Goal: Task Accomplishment & Management: Complete application form

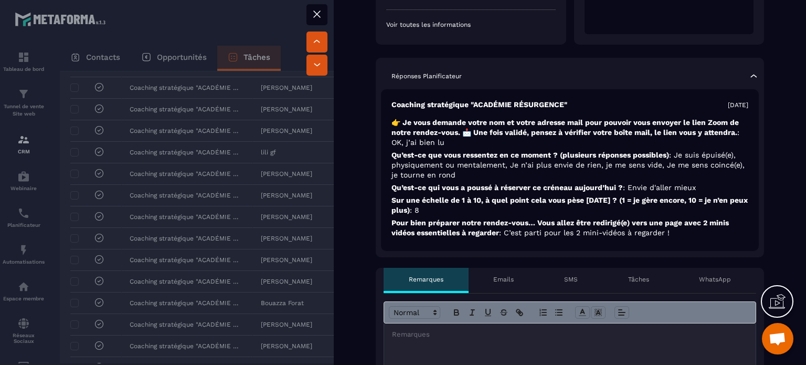
scroll to position [262, 0]
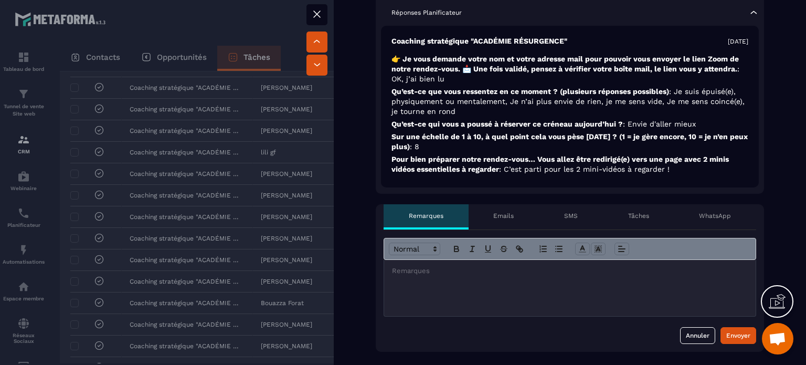
click at [633, 215] on p "Tâches" at bounding box center [638, 215] width 21 height 8
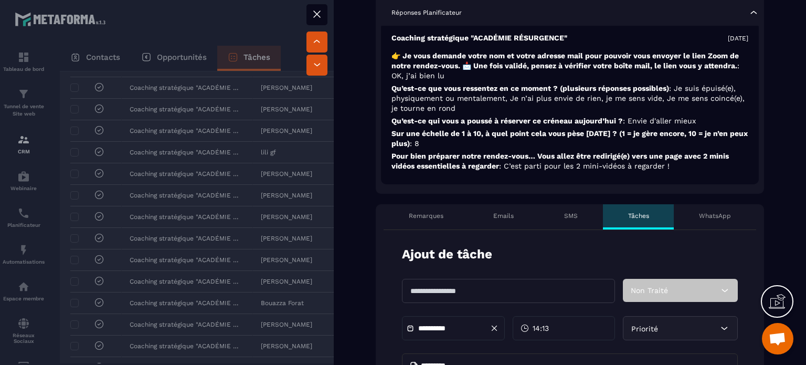
scroll to position [4, 0]
click at [719, 286] on icon at bounding box center [724, 290] width 10 height 10
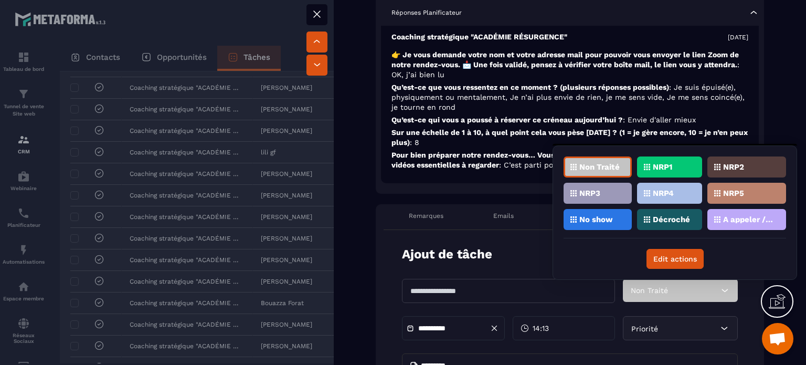
click at [663, 164] on p "NRP1" at bounding box center [662, 166] width 19 height 7
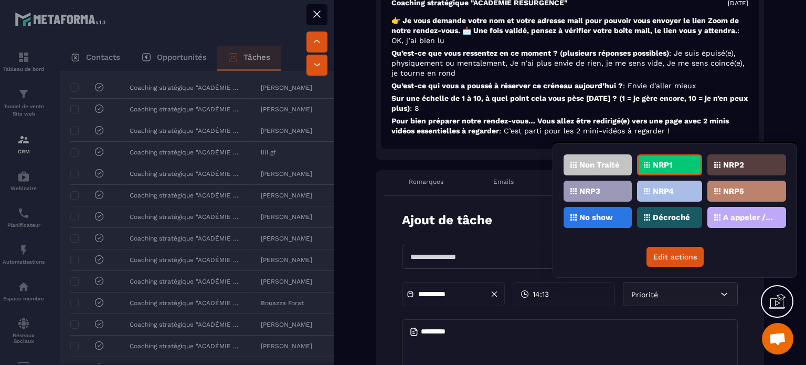
scroll to position [315, 0]
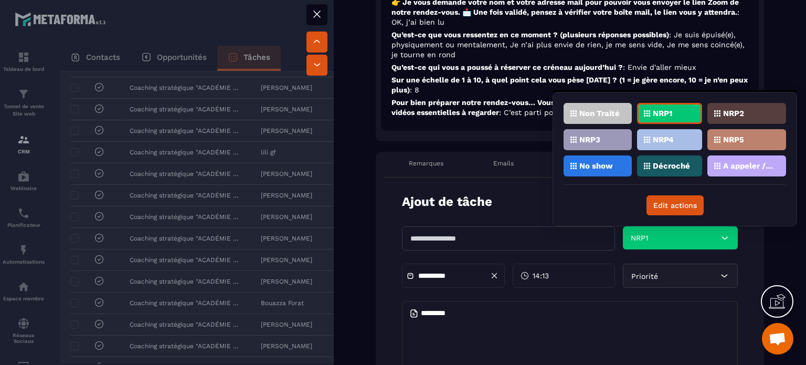
click at [448, 234] on input "text" at bounding box center [508, 238] width 213 height 24
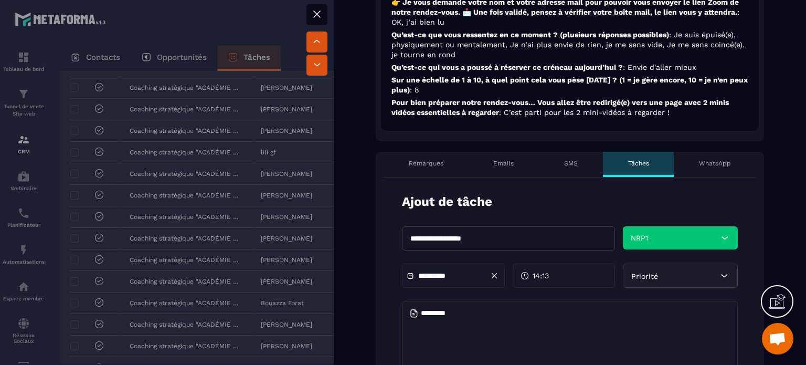
type input "**********"
click at [634, 279] on span "Priorité" at bounding box center [644, 276] width 27 height 8
click at [447, 313] on textarea at bounding box center [570, 340] width 336 height 79
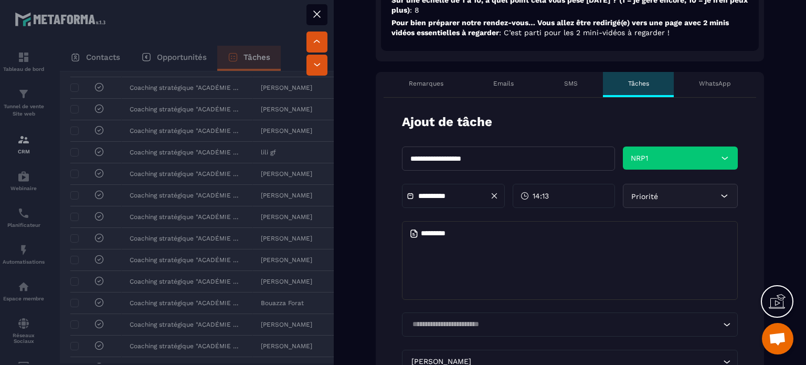
scroll to position [367, 0]
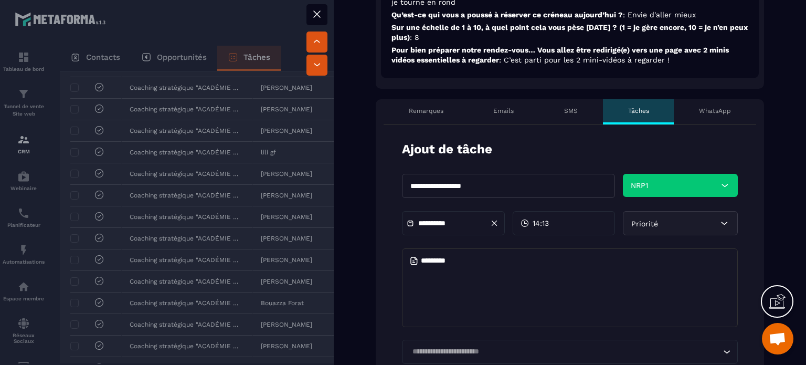
click at [441, 217] on div "**********" at bounding box center [453, 223] width 103 height 24
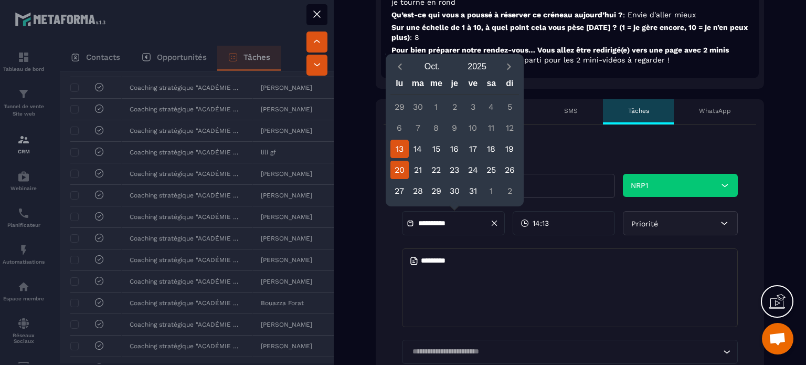
click at [400, 169] on div "20" at bounding box center [399, 170] width 18 height 18
type input "**********"
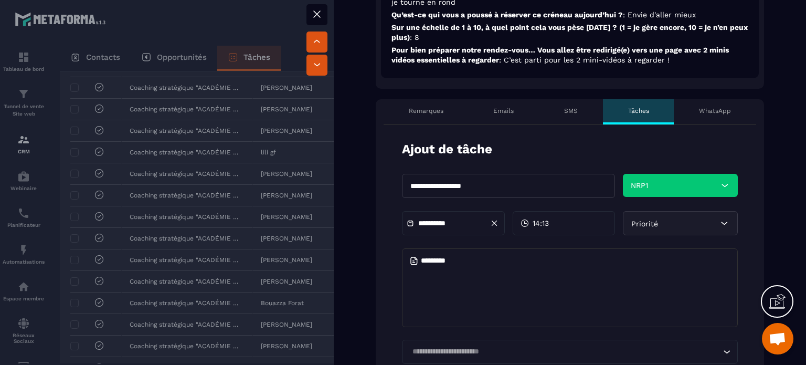
click at [546, 222] on span "14:13" at bounding box center [541, 223] width 16 height 10
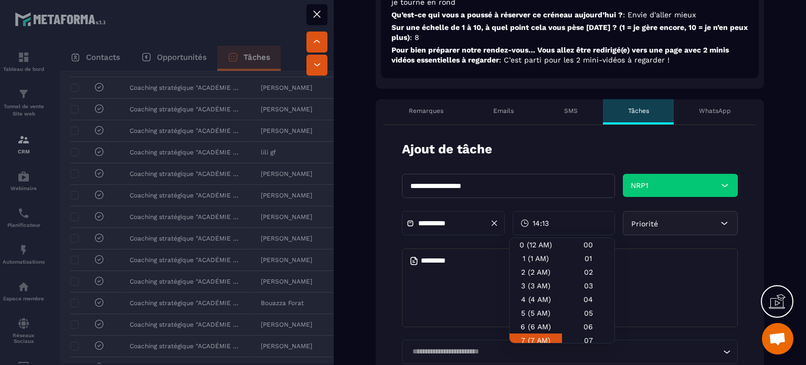
click at [535, 338] on div "7 (7 AM)" at bounding box center [535, 340] width 52 height 14
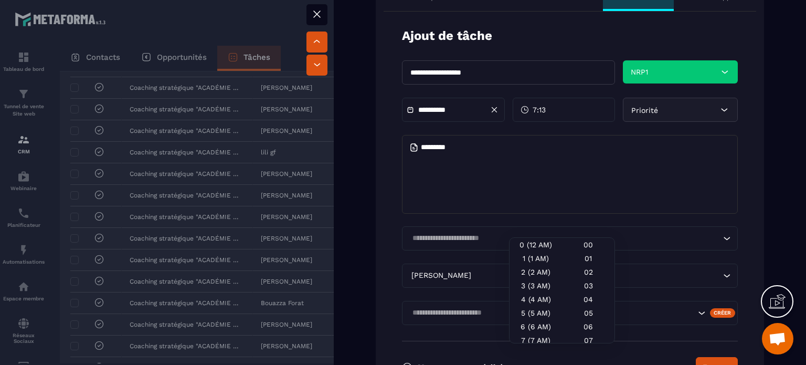
scroll to position [577, 0]
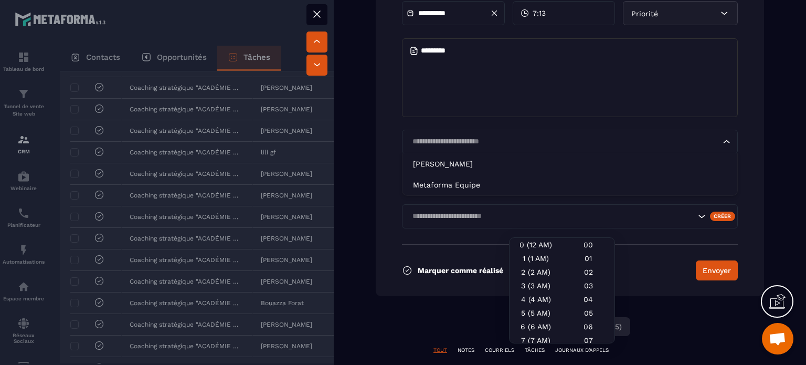
click at [721, 142] on icon "Search for option" at bounding box center [726, 141] width 10 height 10
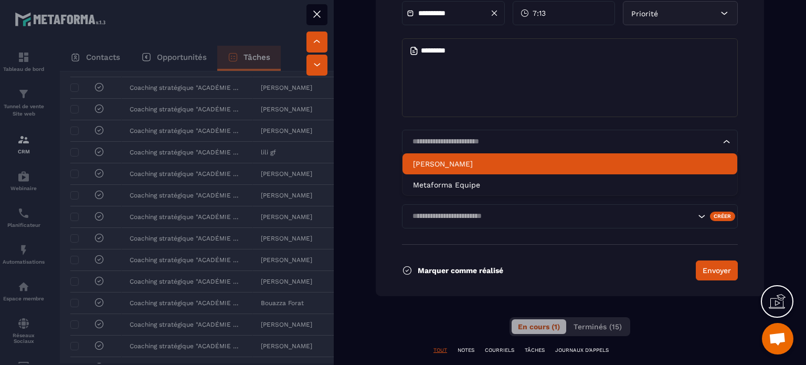
click at [461, 163] on p "[PERSON_NAME]" at bounding box center [570, 163] width 314 height 10
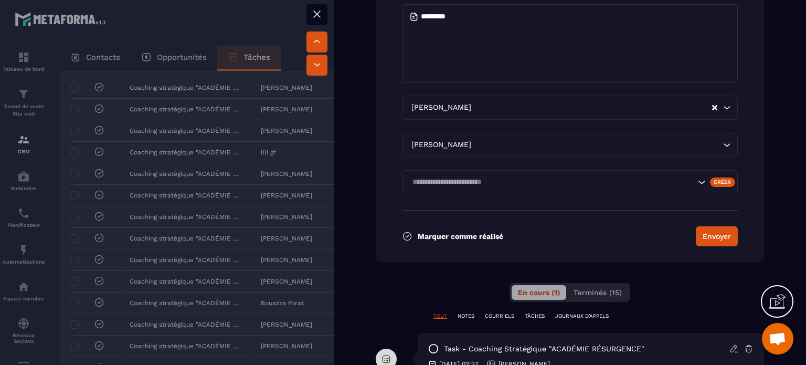
scroll to position [630, 0]
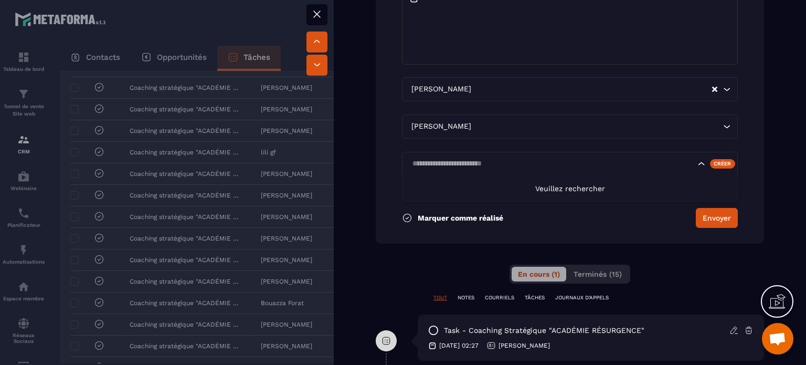
click at [696, 163] on icon "Search for option" at bounding box center [701, 163] width 10 height 10
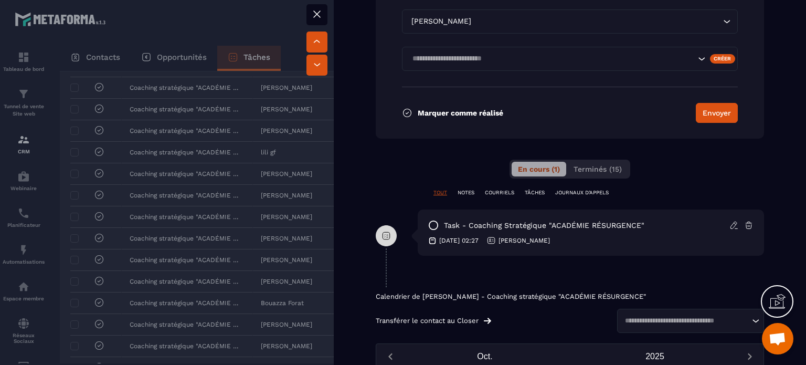
scroll to position [682, 0]
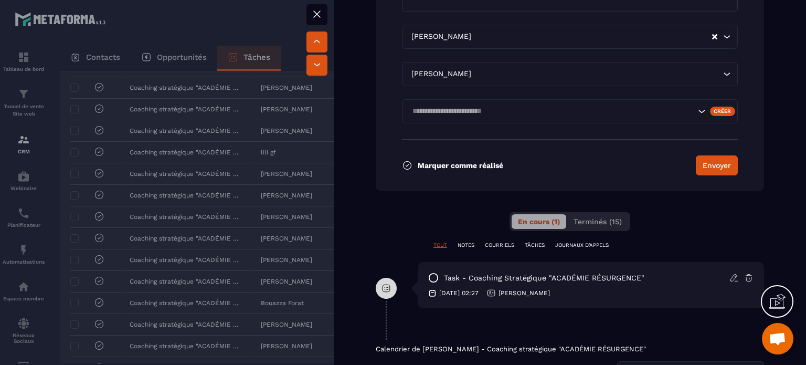
click at [317, 12] on icon at bounding box center [317, 14] width 13 height 13
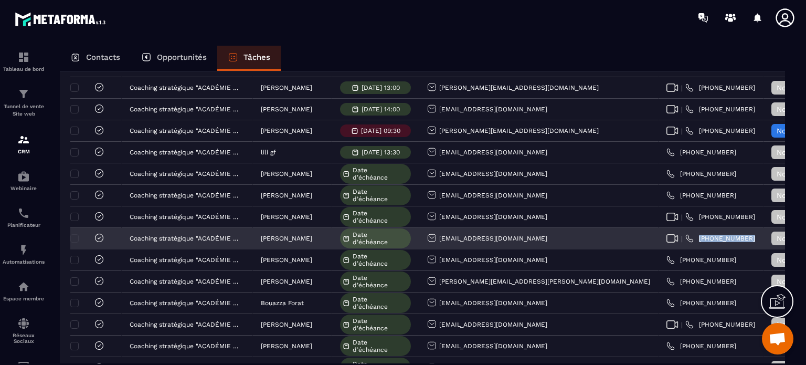
drag, startPoint x: 654, startPoint y: 237, endPoint x: 605, endPoint y: 237, distance: 48.3
click at [658, 237] on div "| [PHONE_NUMBER]" at bounding box center [710, 238] width 105 height 21
copy p "[PHONE_NUMBER]"
click at [776, 239] on span "Non Traité" at bounding box center [798, 238] width 44 height 8
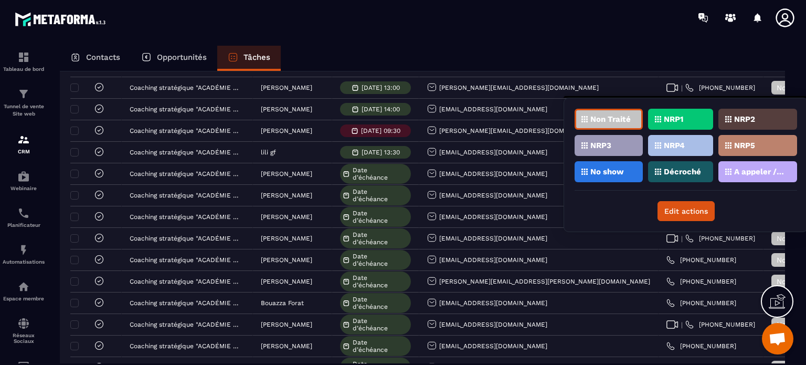
click at [625, 168] on div "No show" at bounding box center [608, 171] width 68 height 21
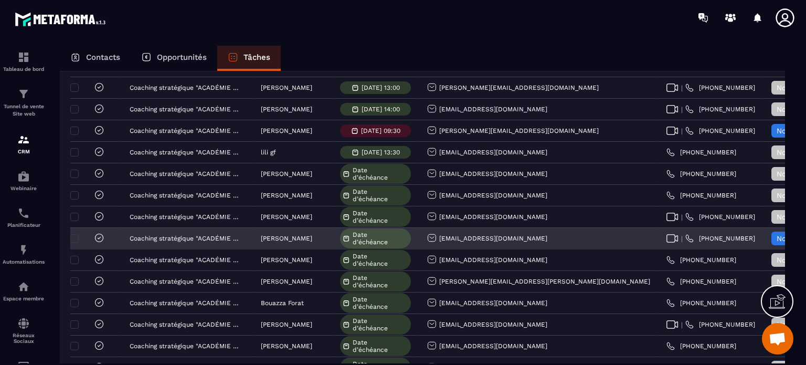
scroll to position [157, 0]
